Goal: Task Accomplishment & Management: Use online tool/utility

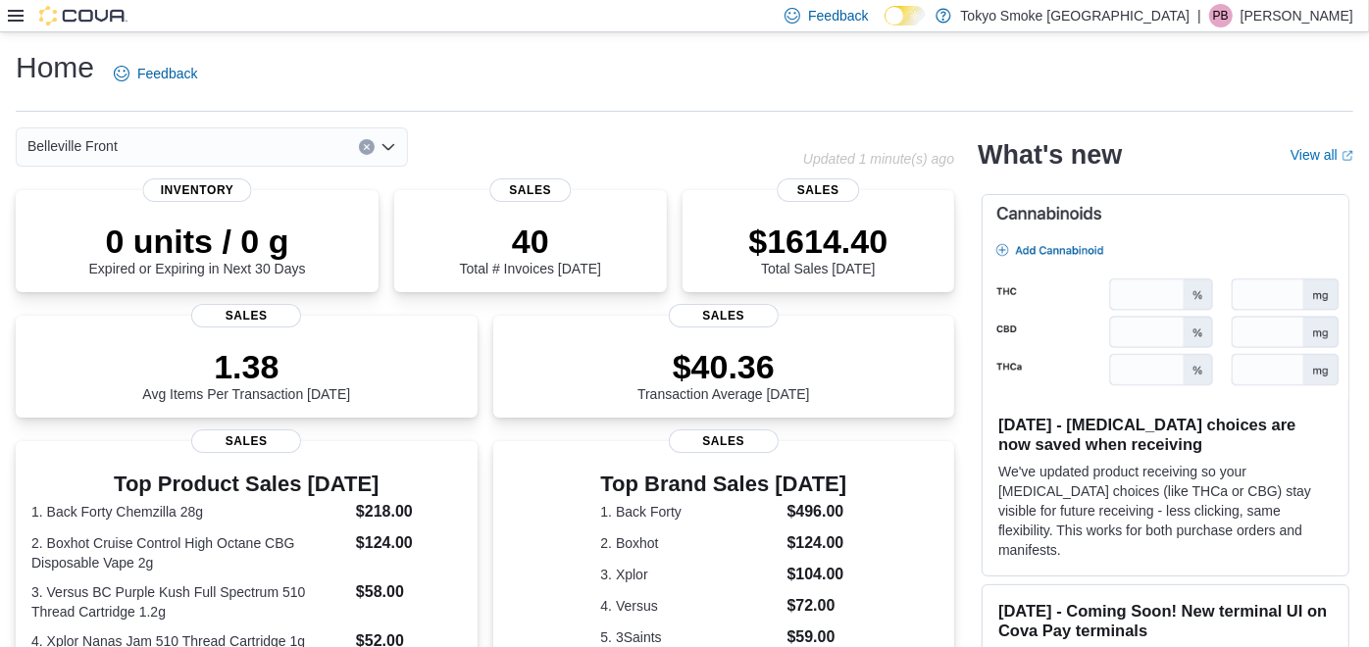
click at [25, 15] on div at bounding box center [68, 16] width 120 height 20
click at [8, 16] on icon at bounding box center [16, 16] width 16 height 12
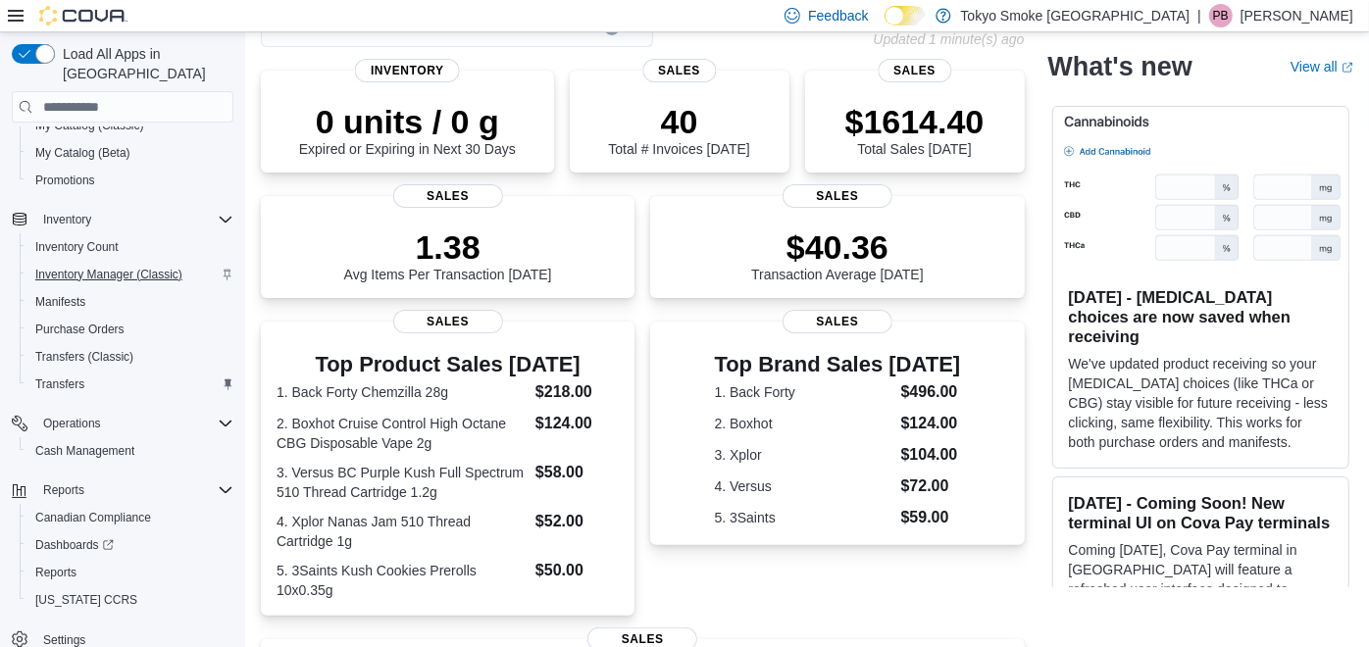
scroll to position [218, 0]
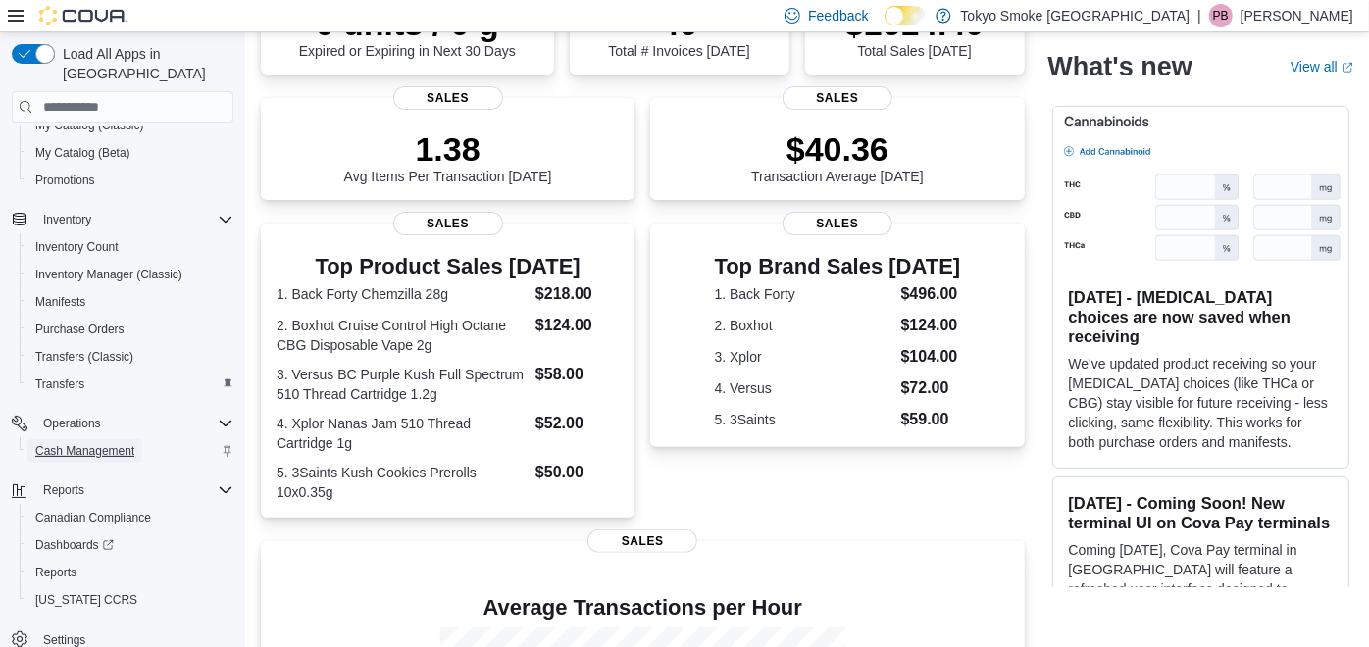
click at [102, 443] on span "Cash Management" at bounding box center [84, 451] width 99 height 16
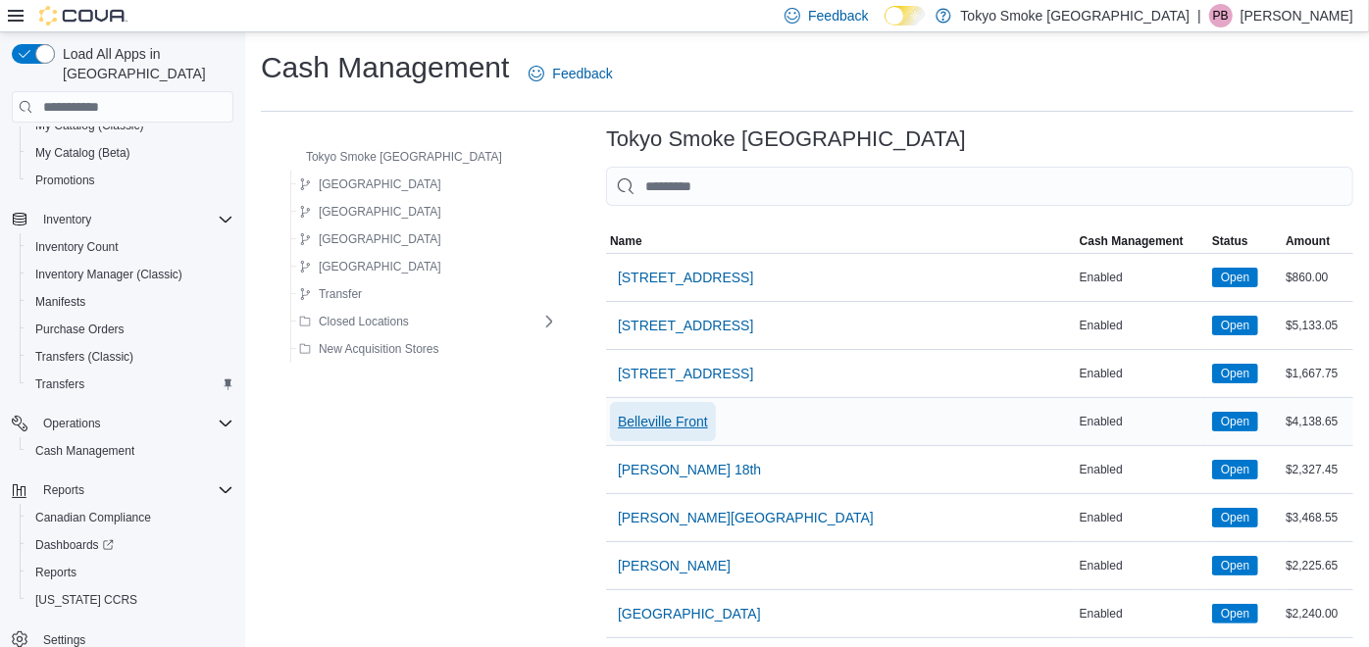
click at [634, 414] on span "Belleville Front" at bounding box center [663, 422] width 90 height 20
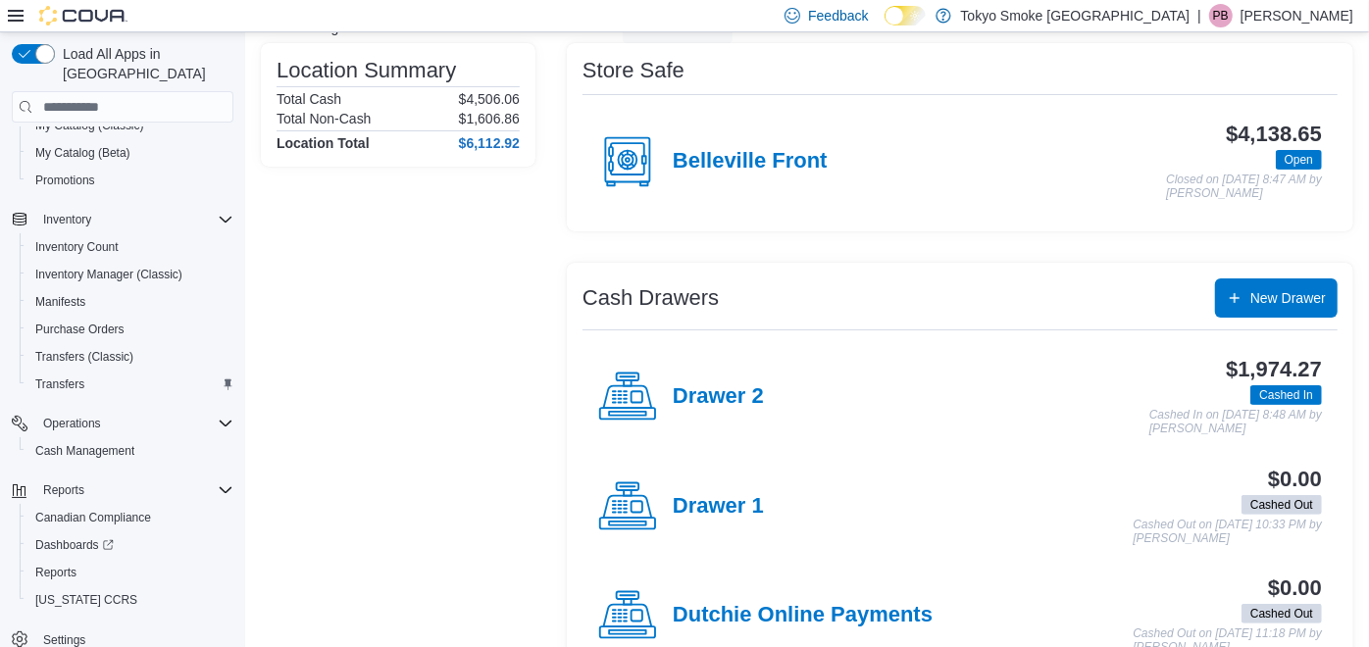
scroll to position [203, 0]
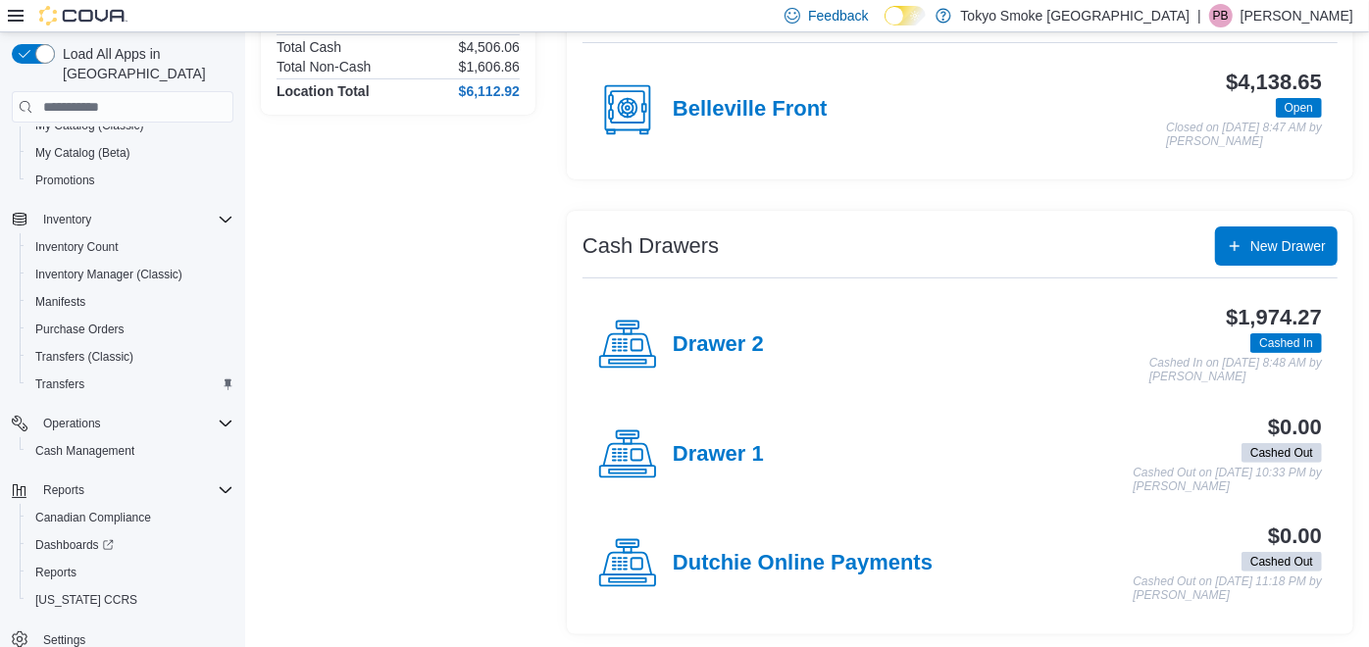
click at [707, 328] on div "Drawer 2" at bounding box center [681, 345] width 166 height 59
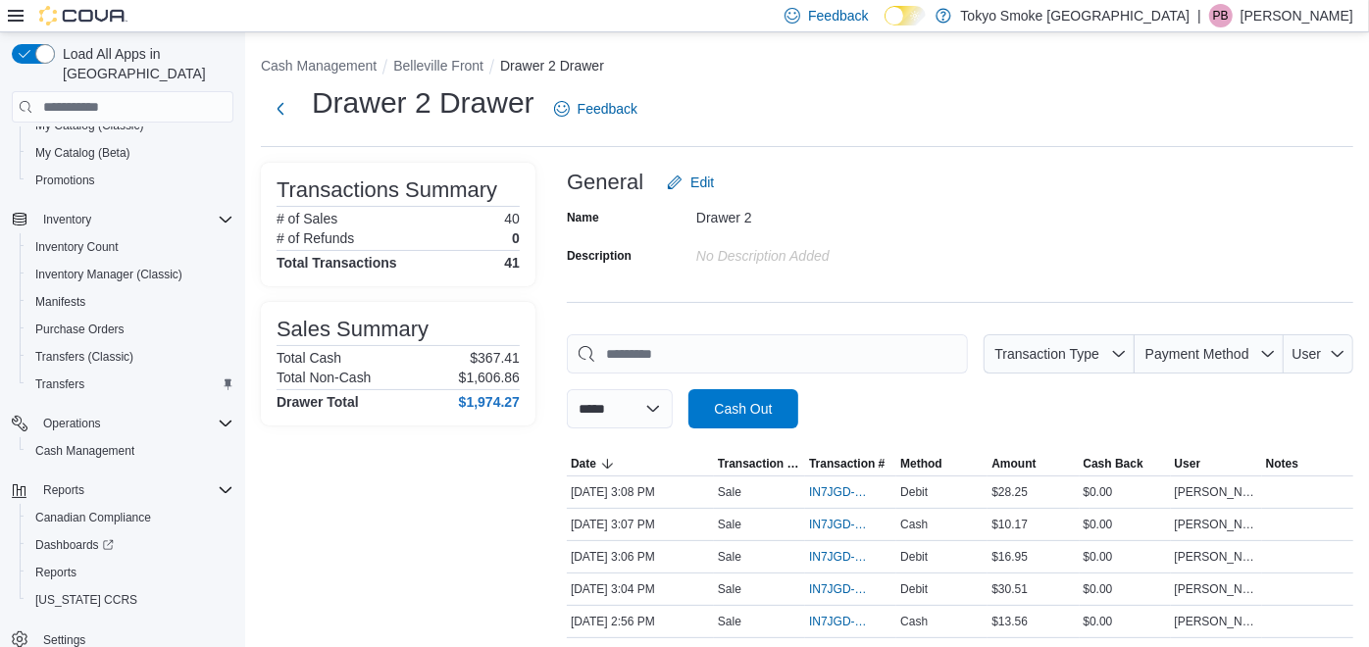
click at [831, 120] on div "Drawer 2 Drawer Feedback" at bounding box center [807, 108] width 1092 height 51
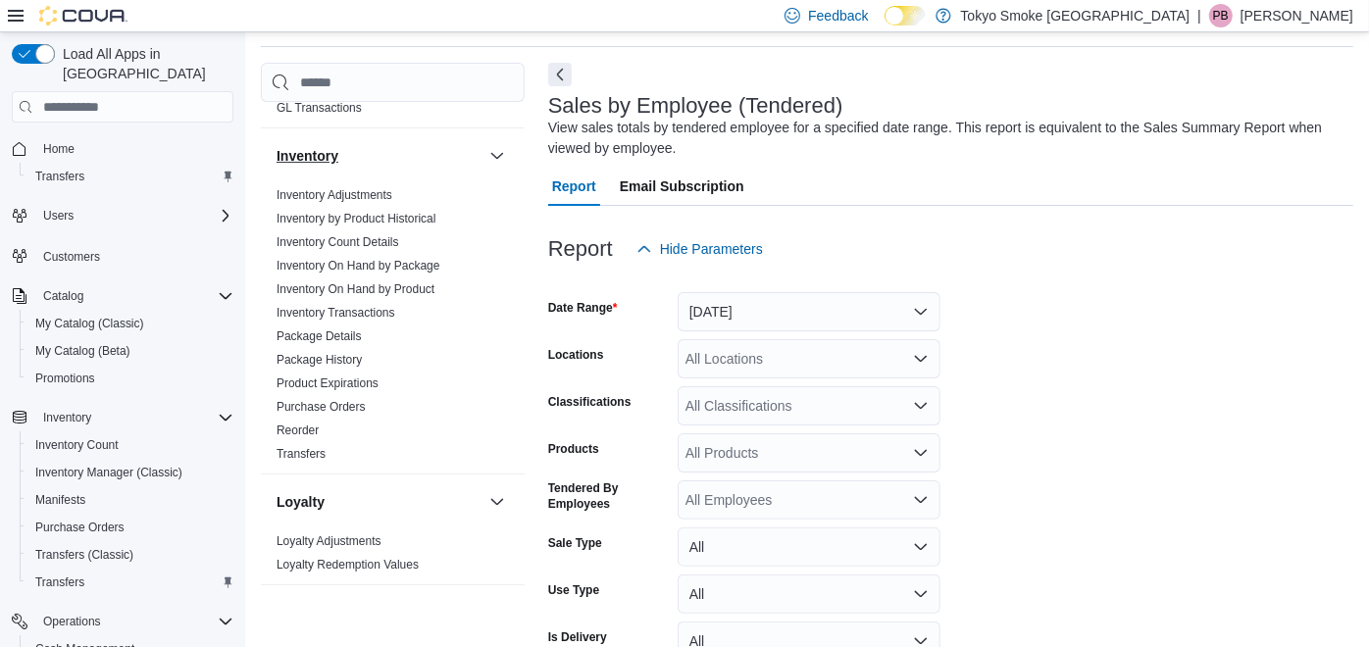
scroll to position [980, 0]
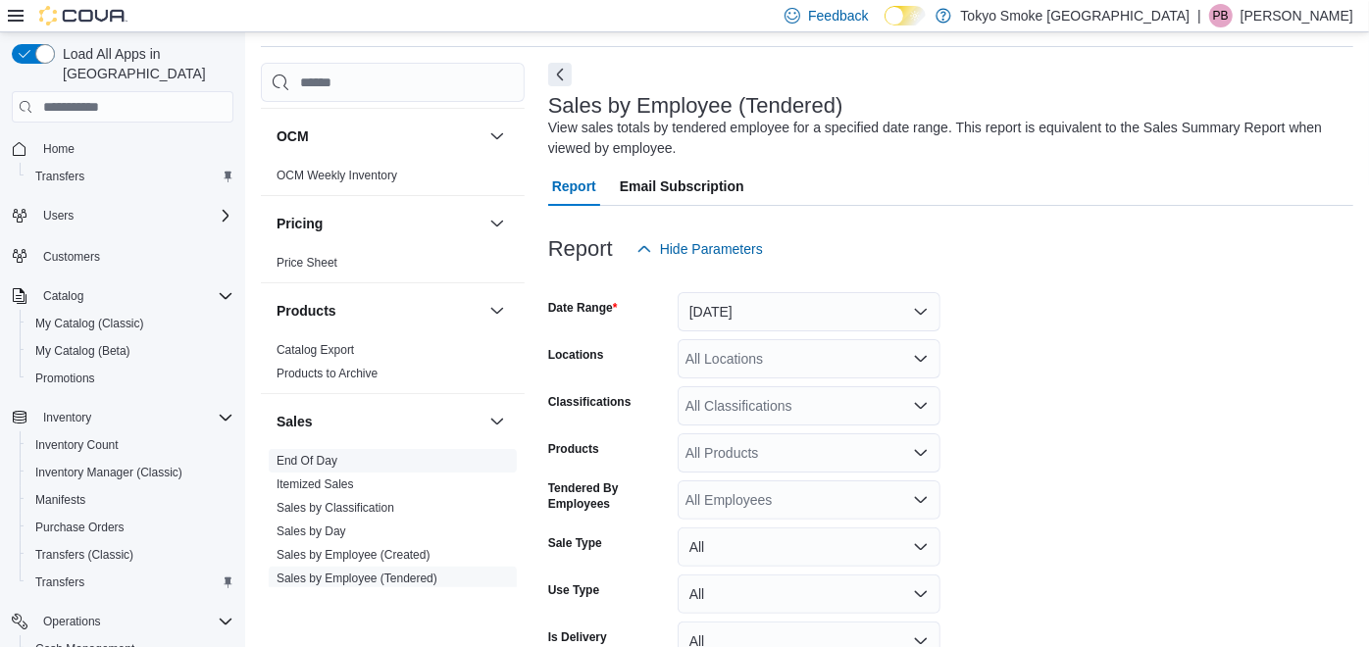
click at [308, 454] on link "End Of Day" at bounding box center [306, 461] width 61 height 14
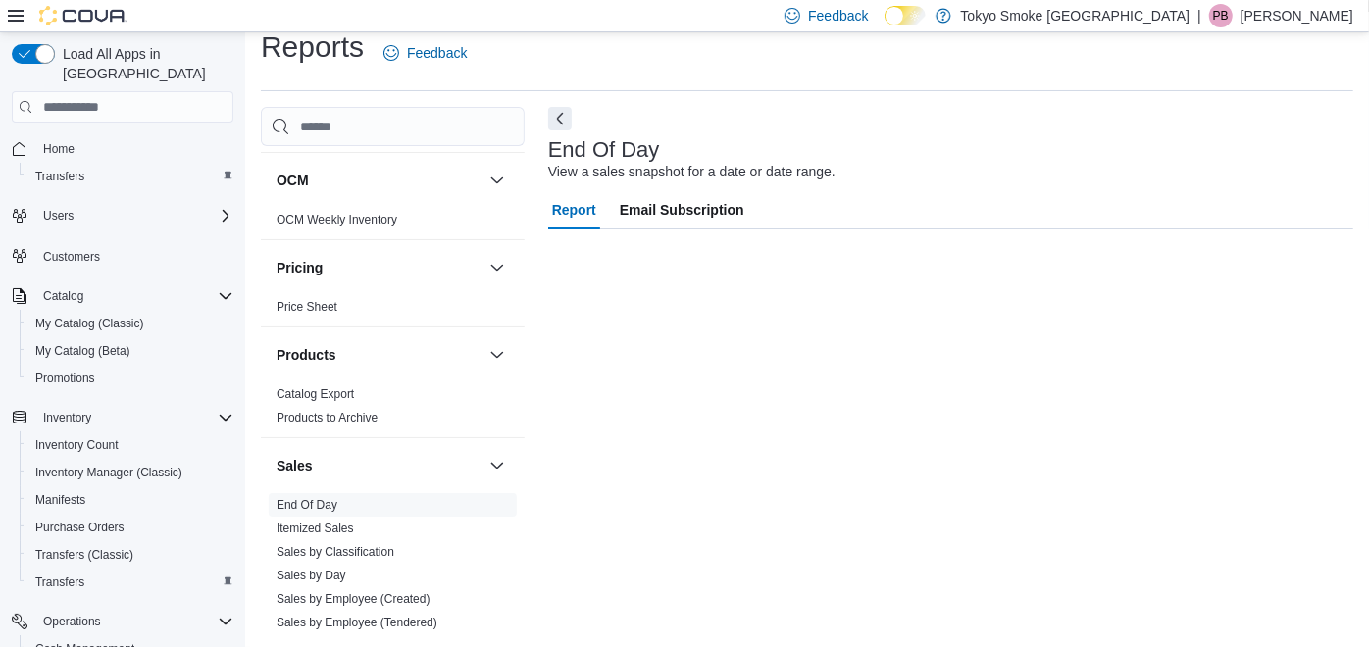
scroll to position [20, 0]
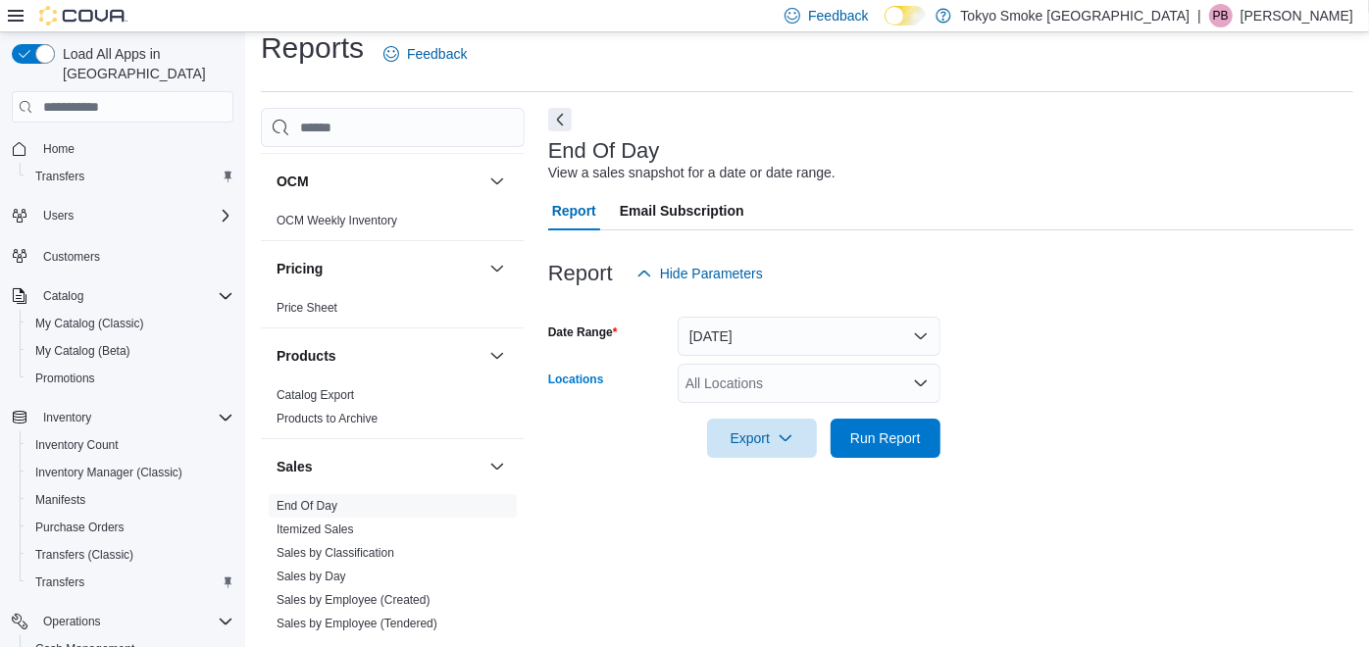
click at [880, 387] on div "All Locations" at bounding box center [808, 383] width 263 height 39
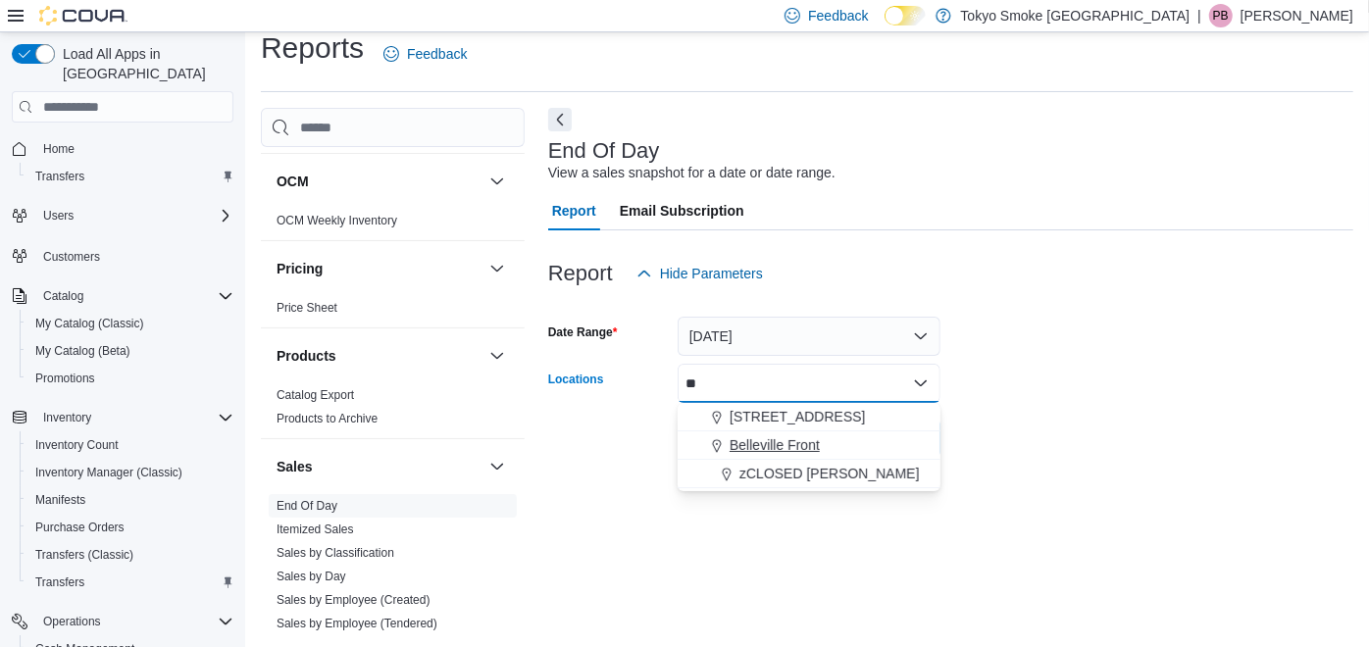
type input "**"
click at [796, 441] on span "Belleville Front" at bounding box center [774, 445] width 90 height 20
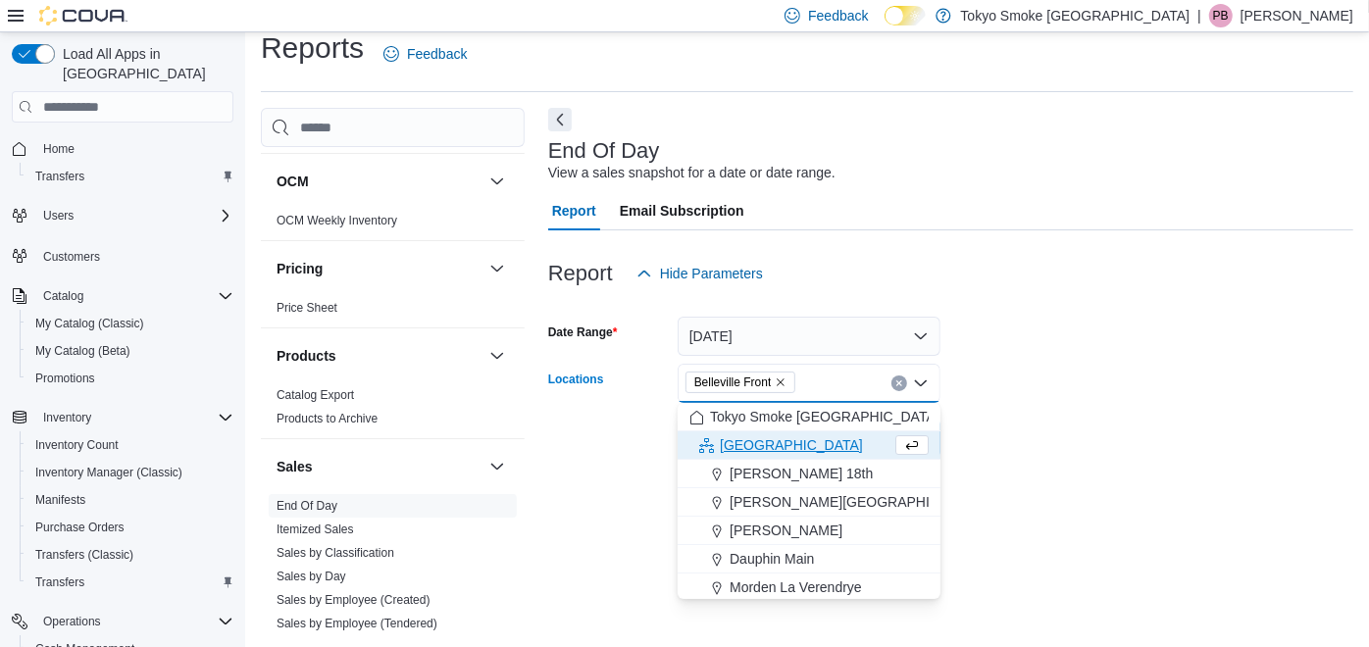
click at [1057, 410] on div at bounding box center [950, 411] width 805 height 16
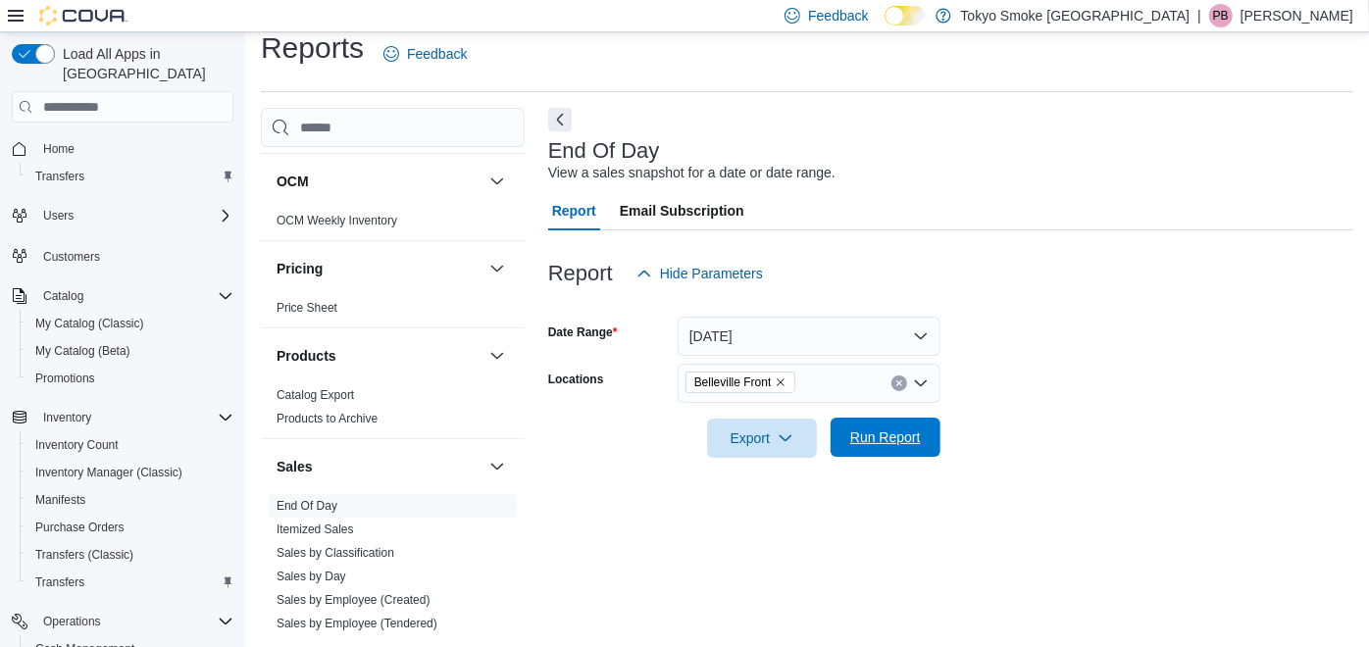
click at [893, 438] on span "Run Report" at bounding box center [885, 437] width 71 height 20
